Goal: Task Accomplishment & Management: Use online tool/utility

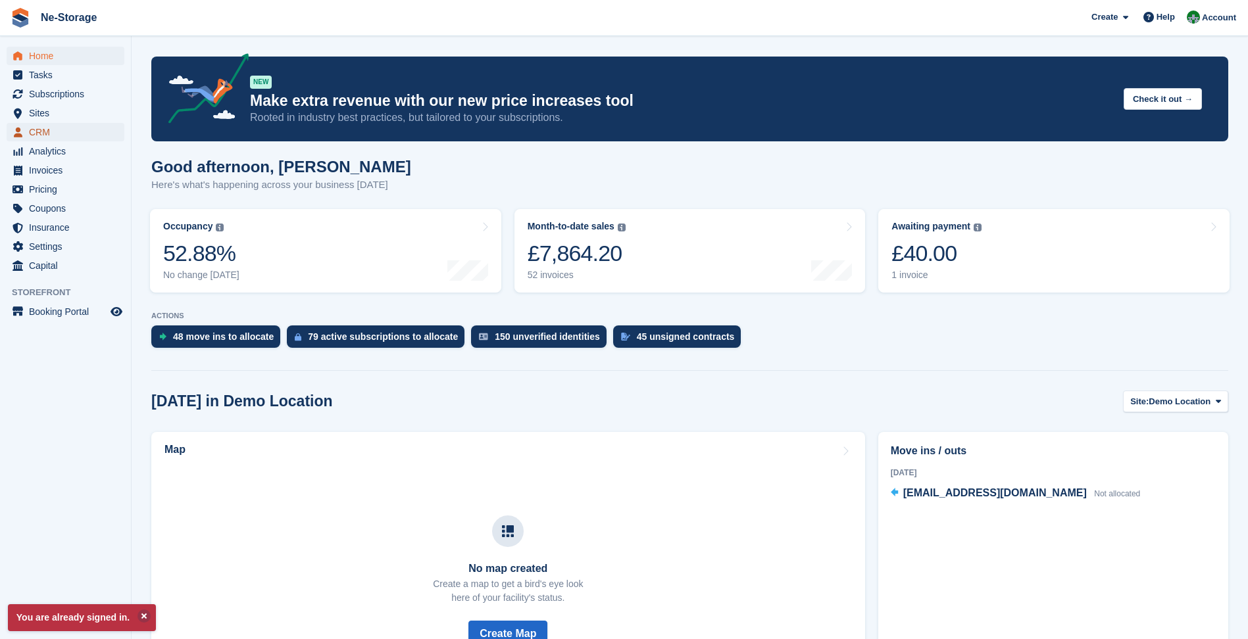
click at [68, 126] on span "CRM" at bounding box center [68, 132] width 79 height 18
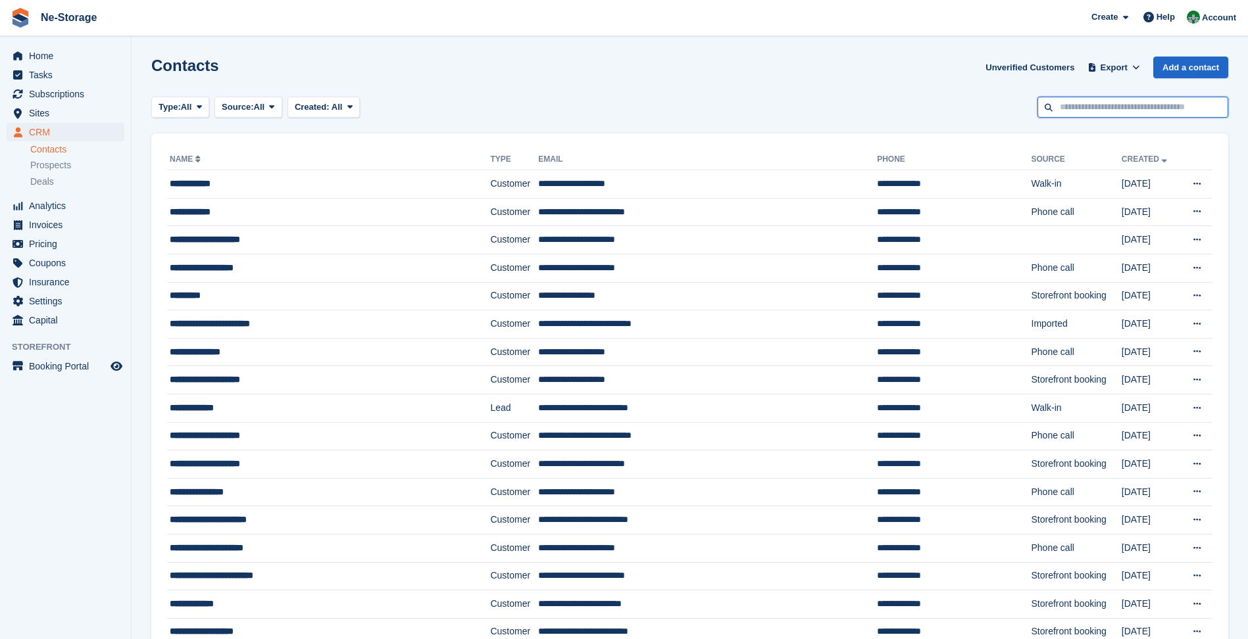
click at [1163, 114] on input "text" at bounding box center [1132, 108] width 191 height 22
click at [1162, 106] on input "text" at bounding box center [1132, 108] width 191 height 22
type input "***"
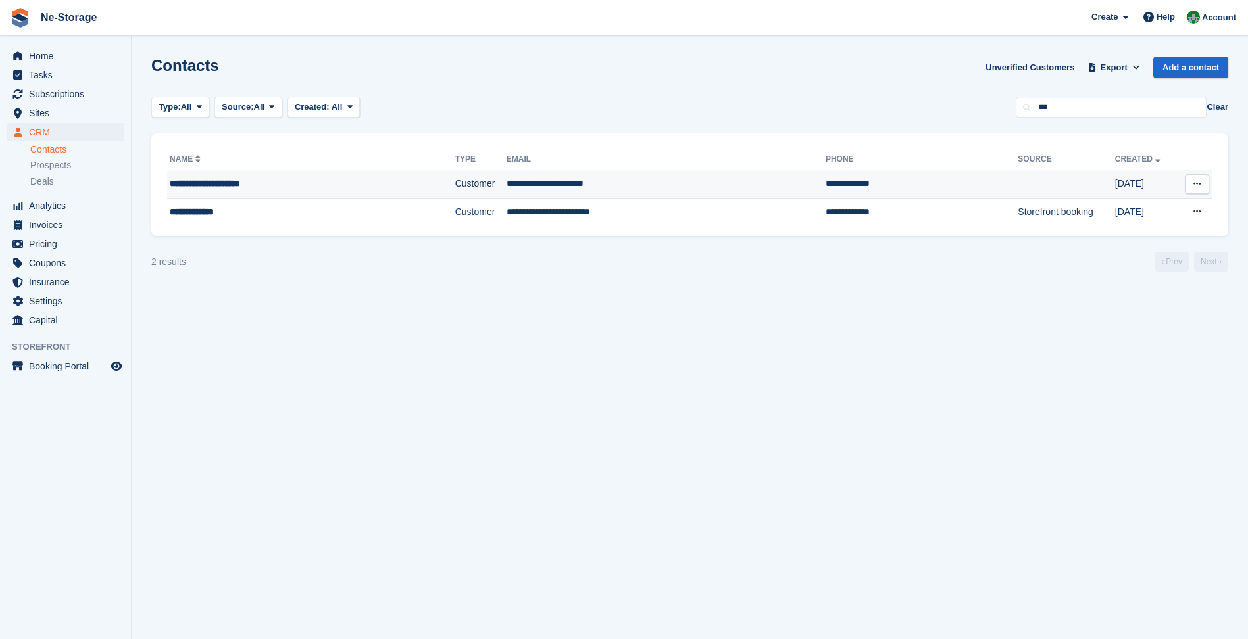
click at [1038, 183] on td at bounding box center [1066, 184] width 97 height 28
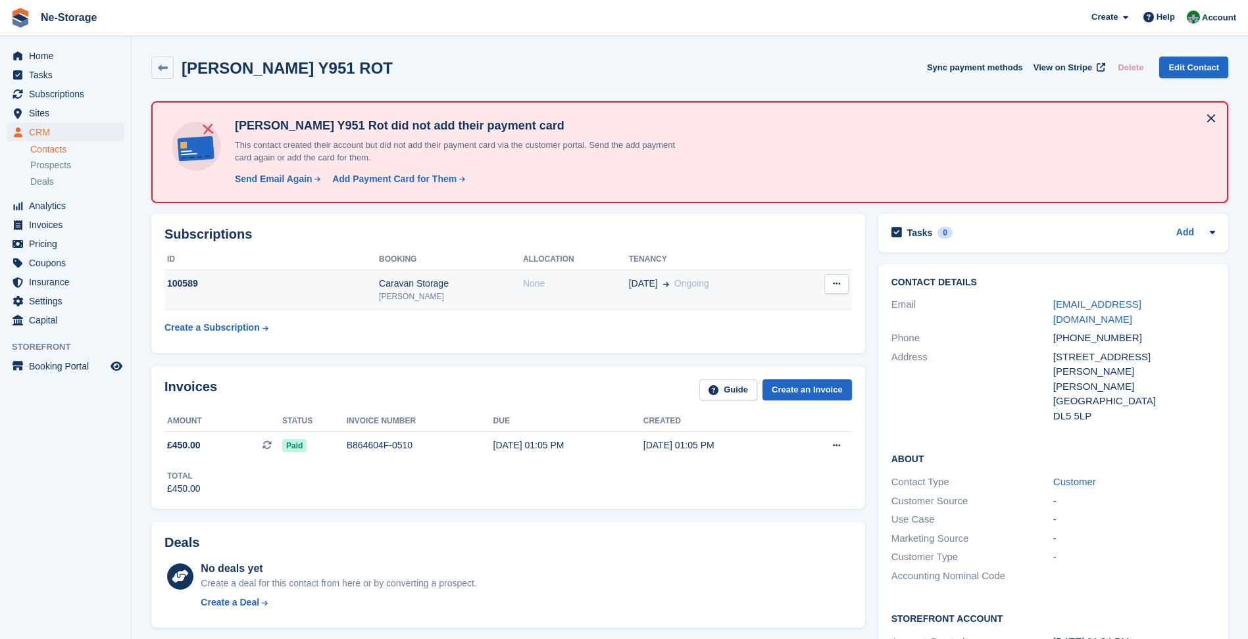
click at [629, 303] on td "09 Aug Ongoing" at bounding box center [712, 290] width 166 height 40
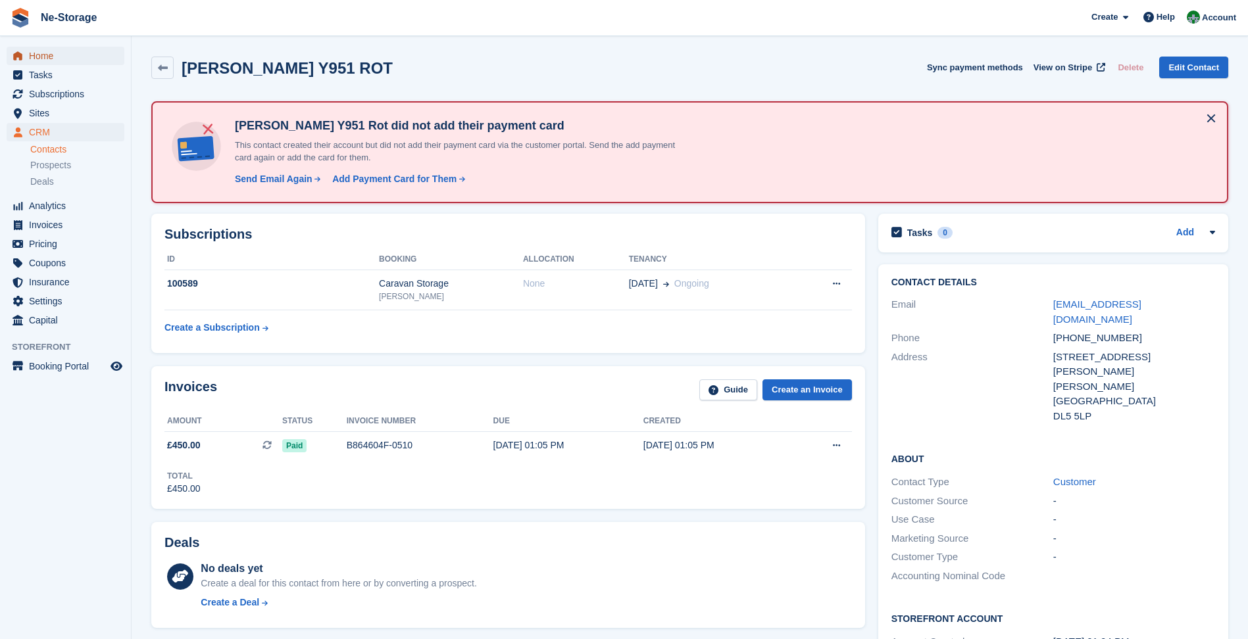
click at [39, 47] on span "Home" at bounding box center [68, 56] width 79 height 18
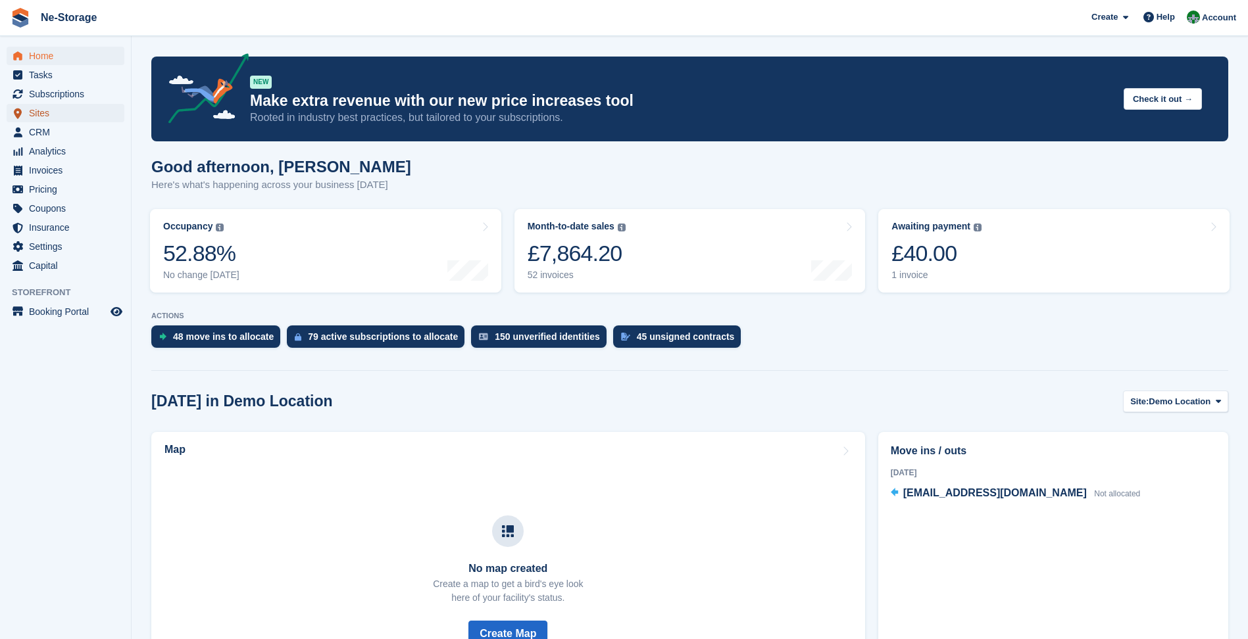
click at [36, 107] on span "Sites" at bounding box center [68, 113] width 79 height 18
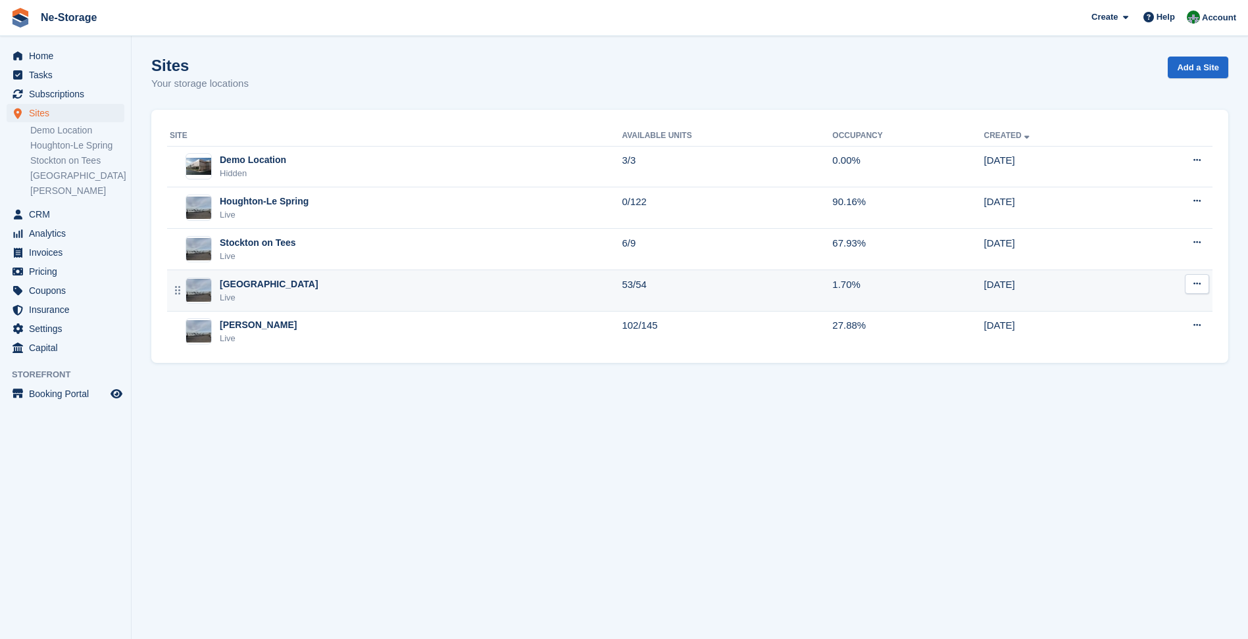
click at [296, 289] on div "Durham Live" at bounding box center [396, 291] width 452 height 27
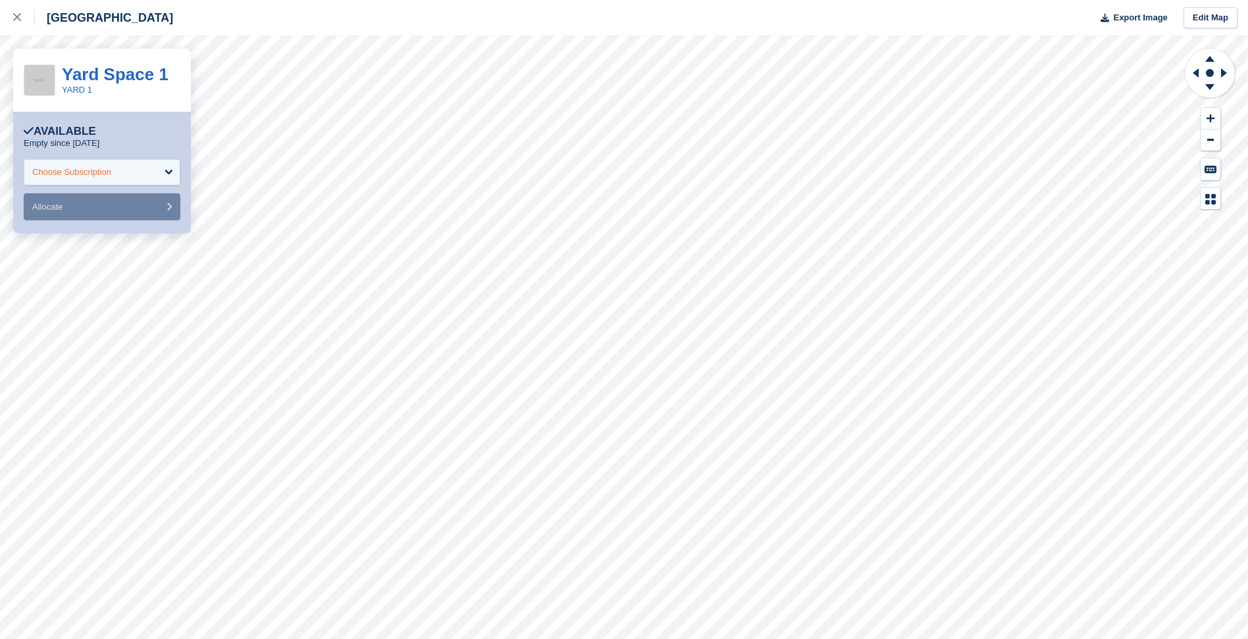
click at [124, 172] on div "Choose Subscription" at bounding box center [102, 172] width 157 height 26
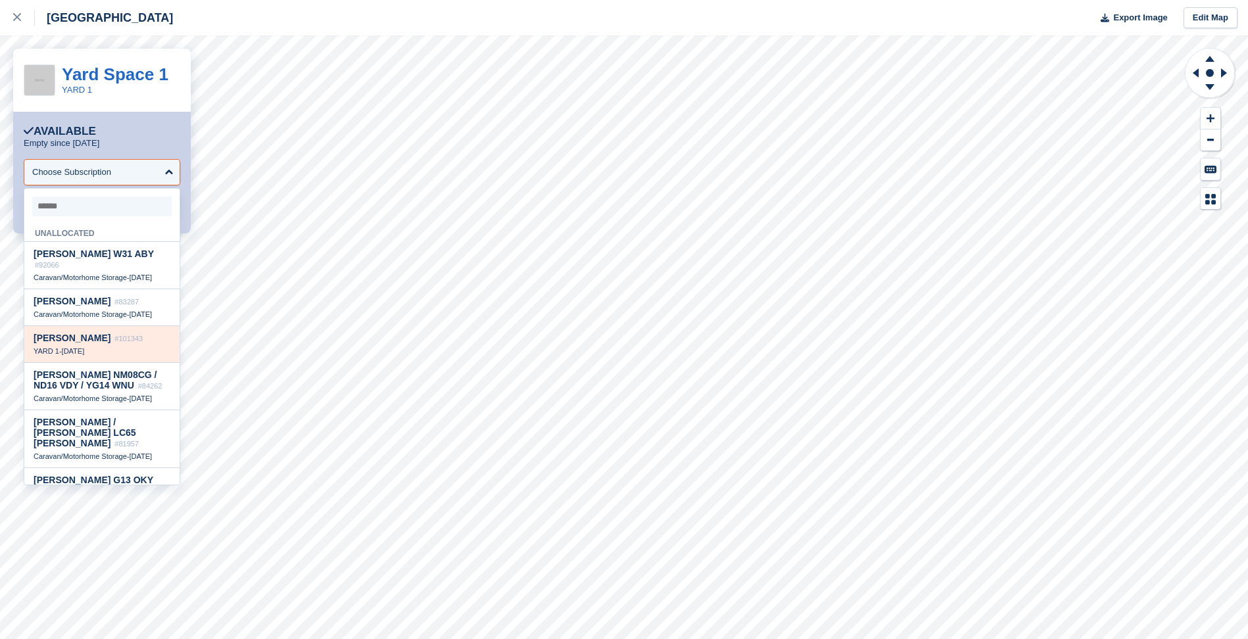
click at [121, 333] on div "Darren Byrne #101343" at bounding box center [102, 338] width 137 height 11
select select "******"
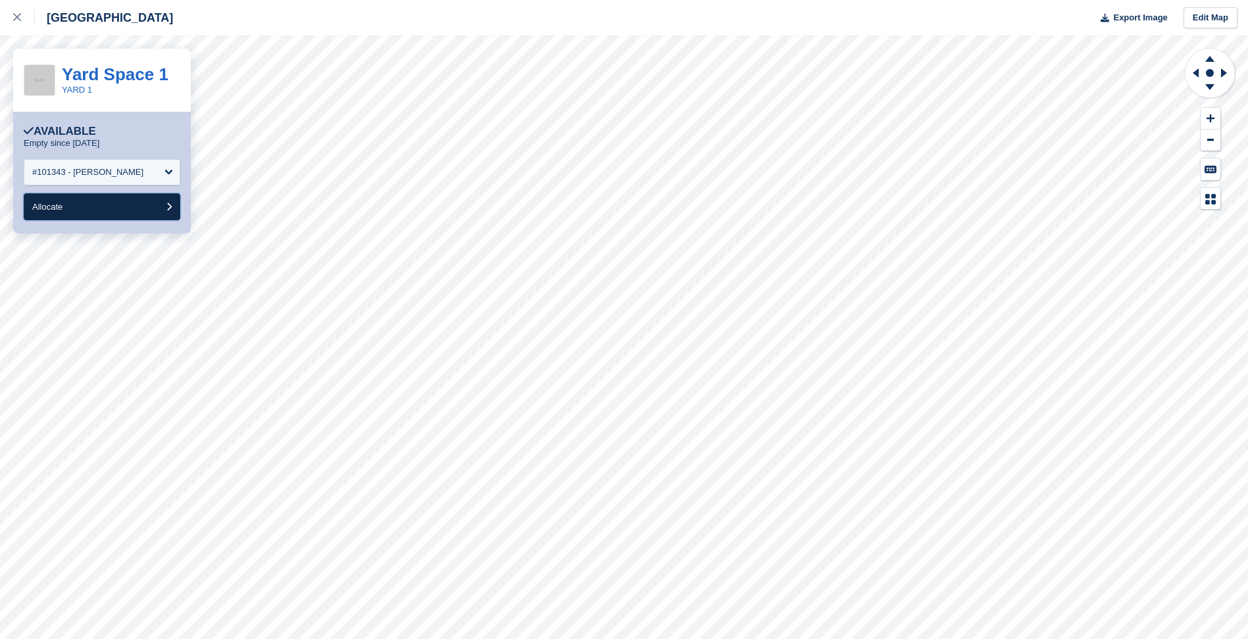
click at [109, 207] on button "Allocate" at bounding box center [102, 206] width 157 height 27
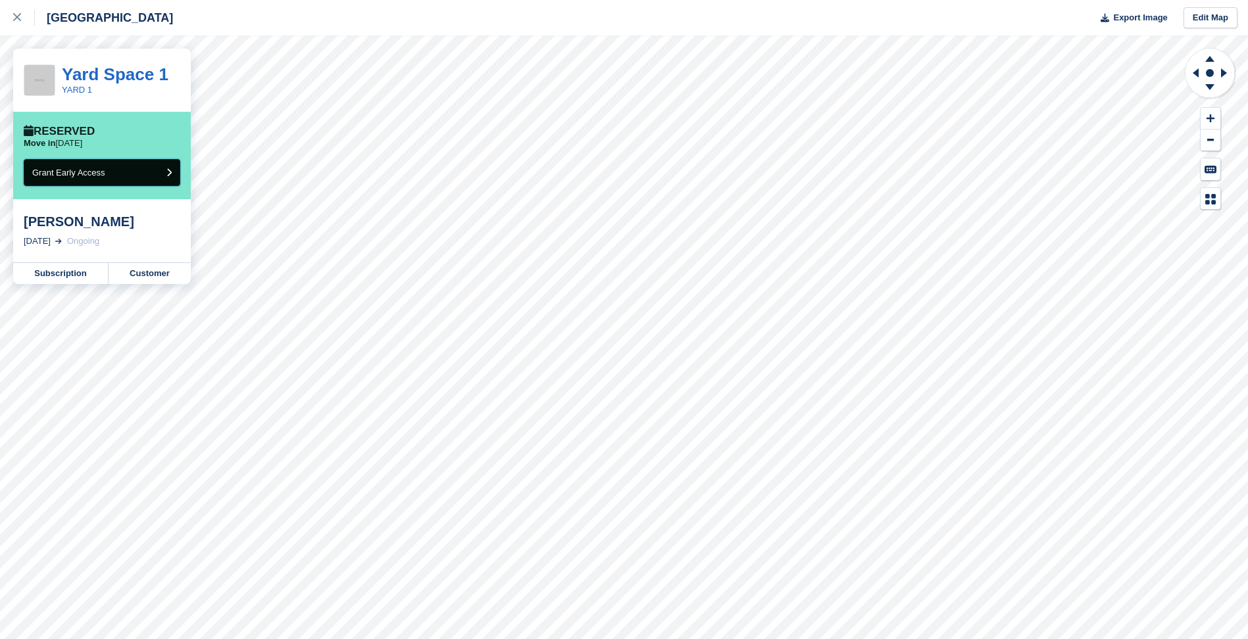
click at [111, 180] on button "Grant Early Access" at bounding box center [102, 172] width 157 height 27
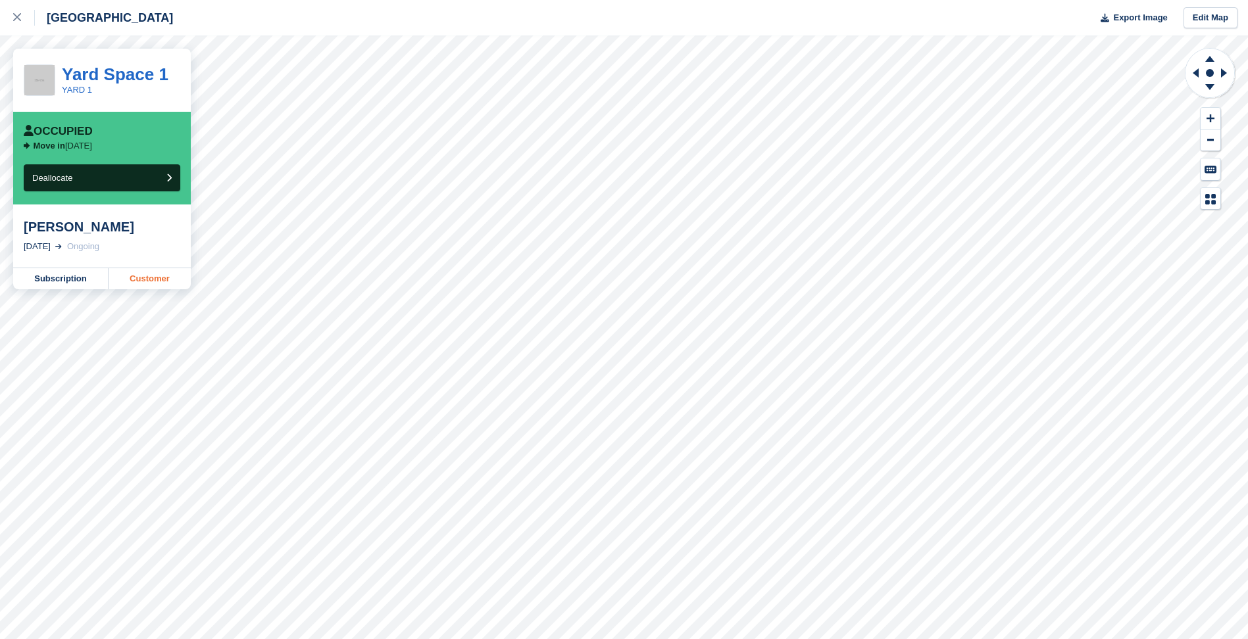
click at [136, 273] on link "Customer" at bounding box center [150, 278] width 82 height 21
click at [15, 15] on icon at bounding box center [17, 17] width 8 height 8
